Goal: Use online tool/utility

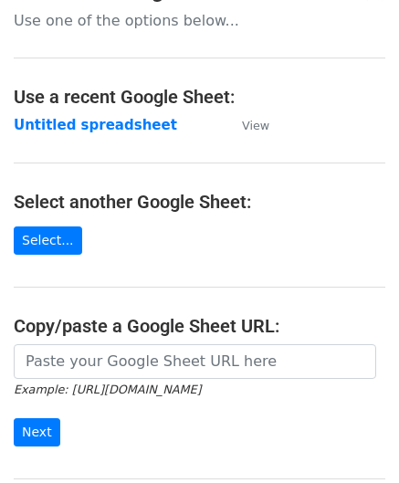
scroll to position [183, 0]
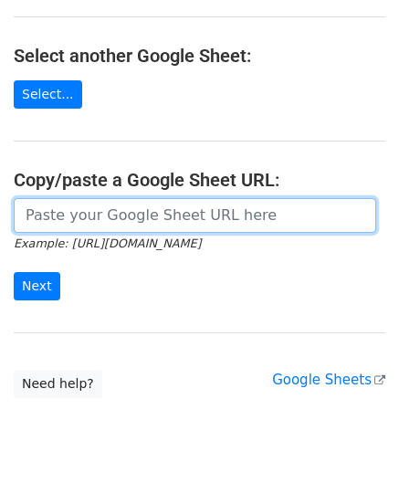
click at [109, 211] on input "url" at bounding box center [195, 215] width 363 height 35
paste input "https://docs.google.com/spreadsheets/d/1qjCFVa-05buhFcYJuT2WZlyUR3I3swT0oH3fUCh…"
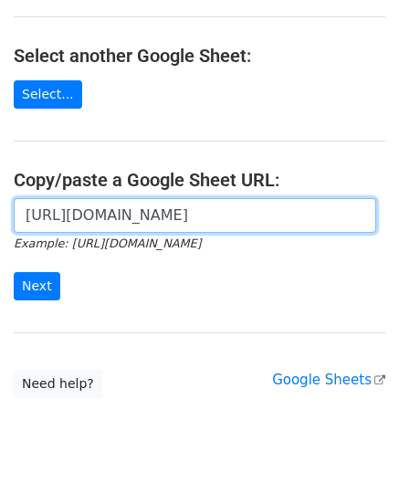
scroll to position [0, 387]
type input "https://docs.google.com/spreadsheets/d/1qjCFVa-05buhFcYJuT2WZlyUR3I3swT0oH3fUCh…"
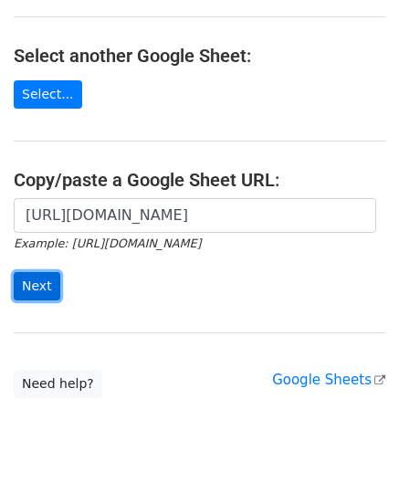
click at [40, 286] on input "Next" at bounding box center [37, 286] width 47 height 28
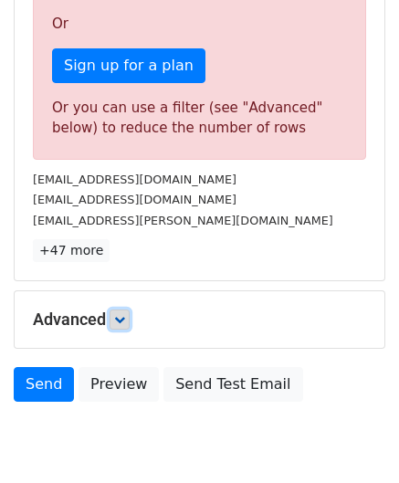
click at [125, 314] on icon at bounding box center [119, 319] width 11 height 11
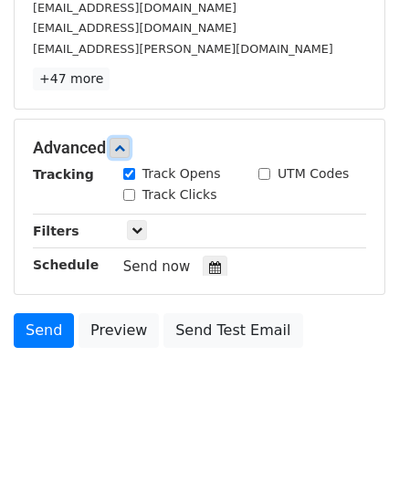
scroll to position [731, 0]
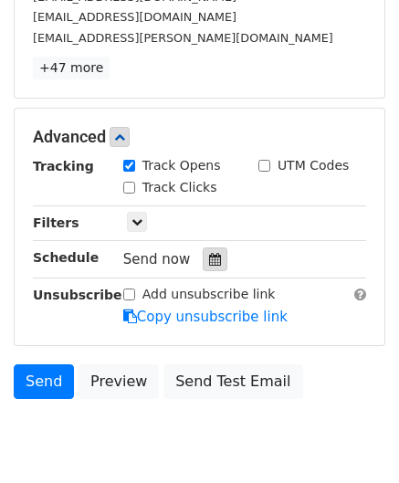
click at [209, 257] on icon at bounding box center [215, 259] width 12 height 13
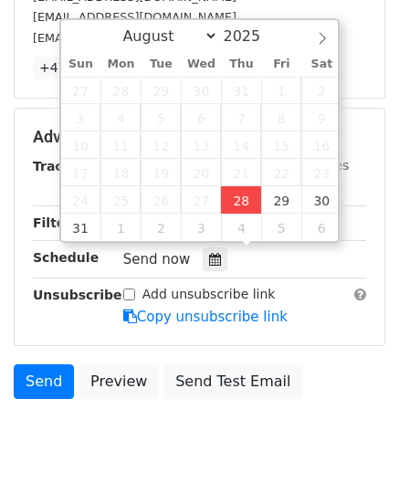
type input "[DATE] 12:00"
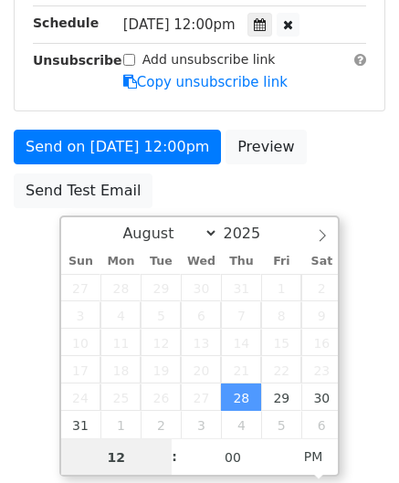
type input "8"
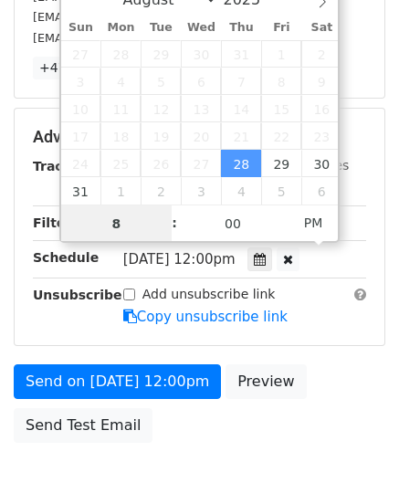
drag, startPoint x: 124, startPoint y: 231, endPoint x: 44, endPoint y: 241, distance: 81.0
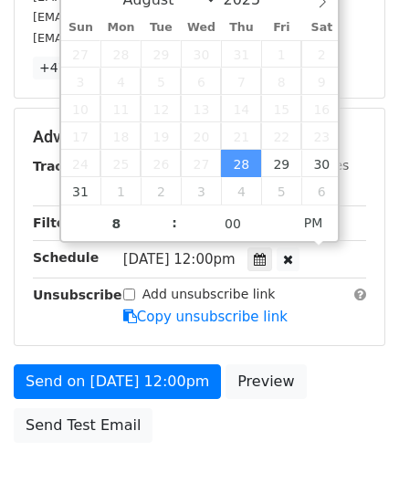
type input "[DATE] 20:00"
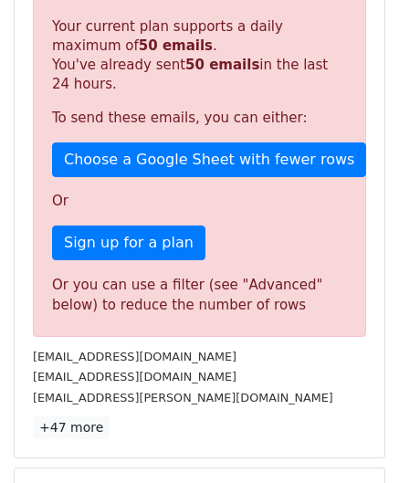
scroll to position [838, 0]
